Goal: Transaction & Acquisition: Download file/media

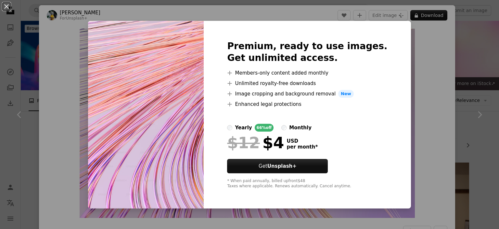
scroll to position [2779, 0]
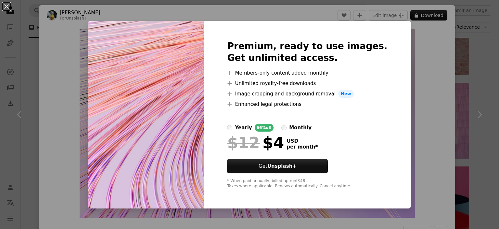
click at [441, 91] on div "An X shape Premium, ready to use images. Get unlimited access. A plus sign Memb…" at bounding box center [249, 114] width 499 height 229
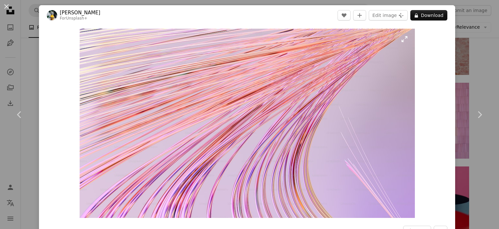
drag, startPoint x: 347, startPoint y: 102, endPoint x: 330, endPoint y: 92, distance: 20.0
click at [330, 92] on img "Zoom in on this image" at bounding box center [248, 123] width 336 height 189
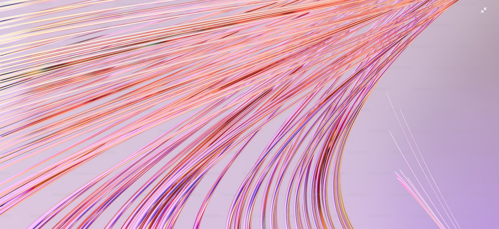
scroll to position [46, 0]
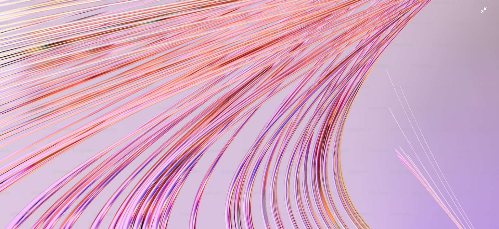
click at [478, 11] on img "Zoom out on this image" at bounding box center [250, 94] width 500 height 281
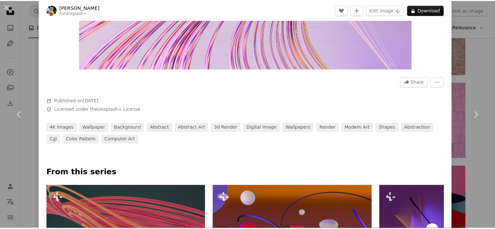
scroll to position [0, 0]
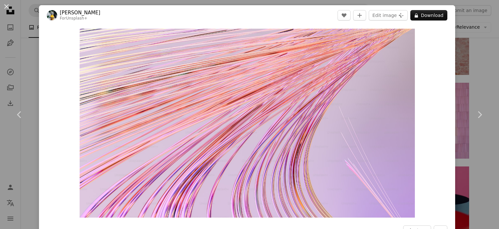
click at [477, 20] on div "An X shape Chevron left Chevron right [PERSON_NAME] For Unsplash+ A heart A plu…" at bounding box center [249, 114] width 499 height 229
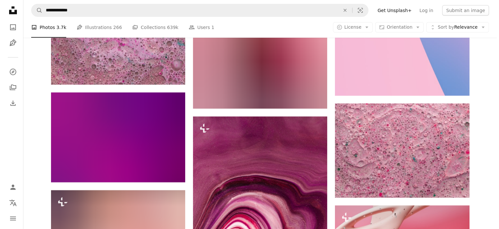
scroll to position [4130, 0]
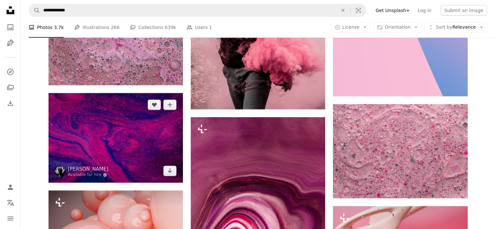
click at [138, 146] on img at bounding box center [115, 137] width 134 height 89
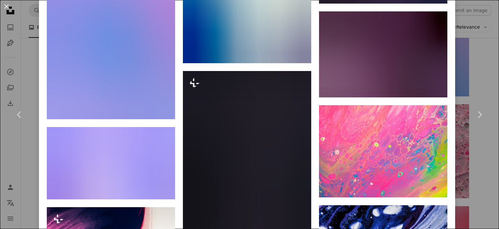
scroll to position [5274, 0]
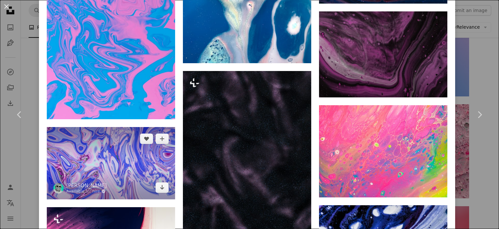
click at [132, 127] on img at bounding box center [111, 163] width 128 height 72
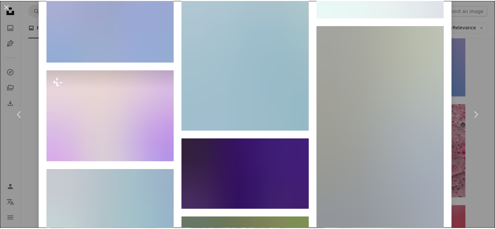
scroll to position [1810, 0]
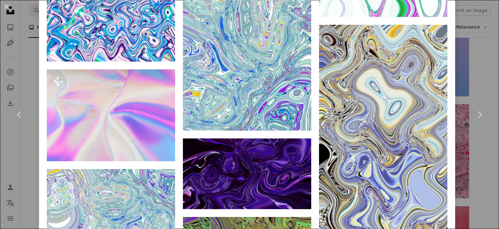
click at [477, 46] on div "An X shape Chevron left Chevron right [PERSON_NAME] Available for hire A checkm…" at bounding box center [249, 114] width 499 height 229
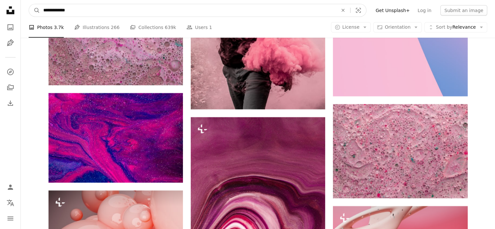
click at [217, 10] on input "**********" at bounding box center [188, 10] width 296 height 12
click at [29, 4] on button "A magnifying glass" at bounding box center [34, 10] width 11 height 12
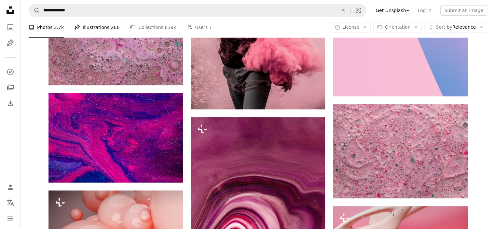
click at [96, 28] on link "Pen Tool Illustrations 266" at bounding box center [96, 27] width 45 height 21
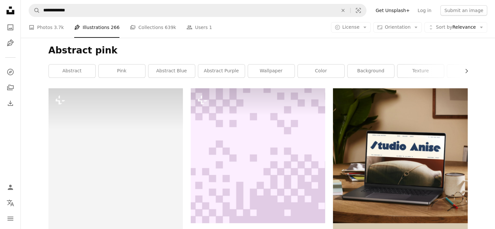
scroll to position [59, 0]
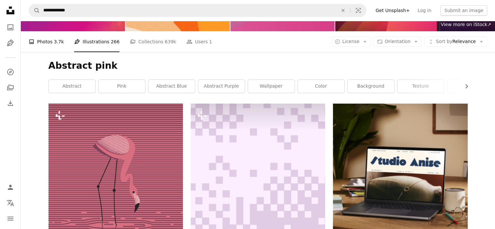
click at [51, 45] on link "A photo Photos 3.7k" at bounding box center [46, 41] width 35 height 21
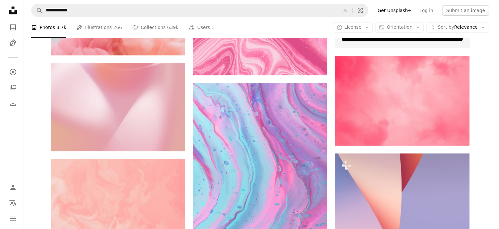
scroll to position [224, 0]
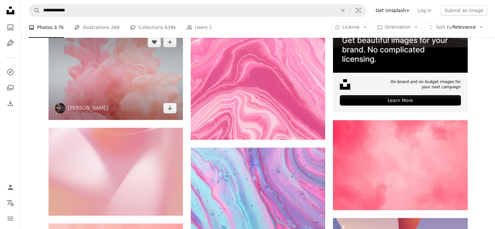
click at [104, 84] on img at bounding box center [115, 74] width 134 height 89
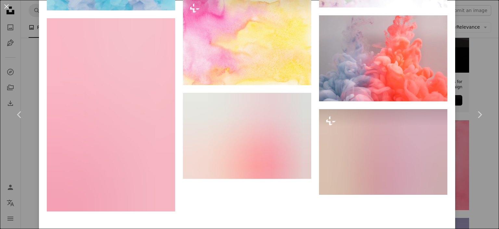
scroll to position [1008, 0]
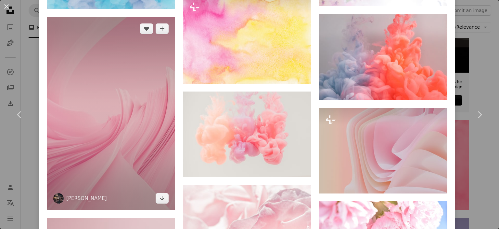
click at [94, 153] on img at bounding box center [111, 113] width 128 height 193
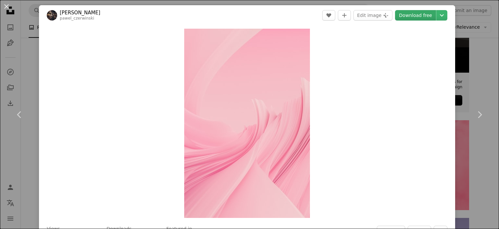
click at [421, 16] on link "Download free" at bounding box center [415, 15] width 41 height 10
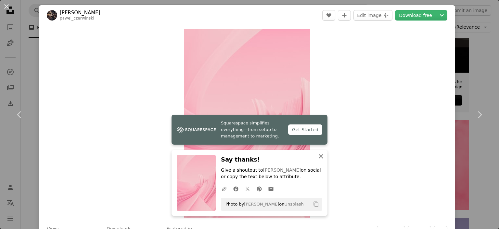
click at [319, 157] on icon "button" at bounding box center [321, 156] width 5 height 5
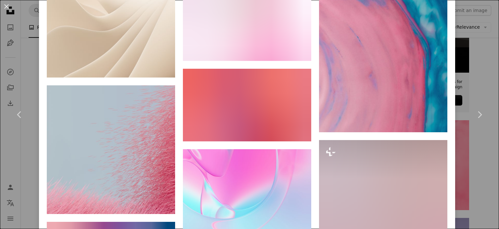
scroll to position [3775, 0]
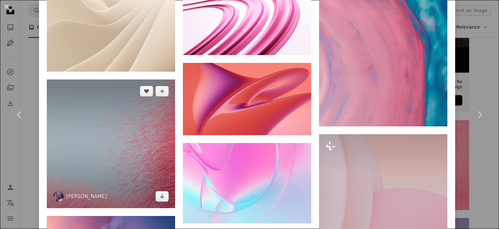
click at [161, 122] on img at bounding box center [111, 143] width 128 height 128
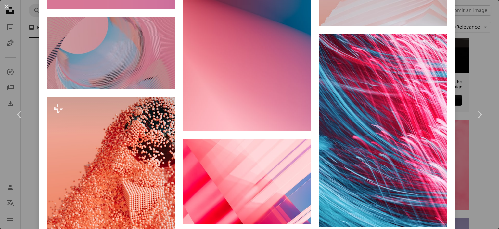
scroll to position [961, 0]
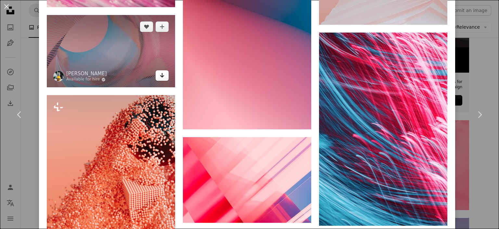
click at [160, 77] on icon "Arrow pointing down" at bounding box center [162, 75] width 5 height 8
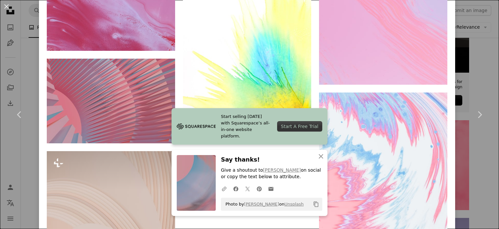
scroll to position [3276, 0]
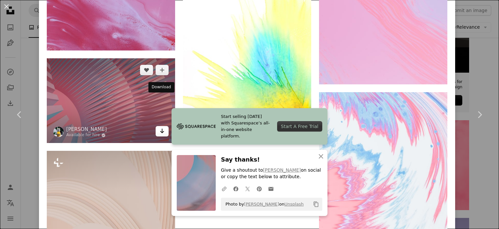
click at [160, 127] on icon "Arrow pointing down" at bounding box center [162, 131] width 5 height 8
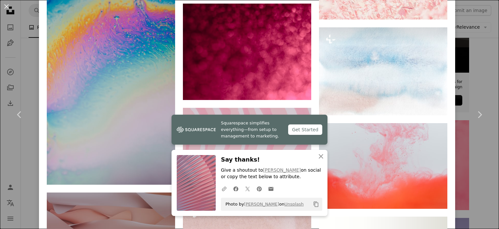
scroll to position [5238, 0]
